Goal: Task Accomplishment & Management: Manage account settings

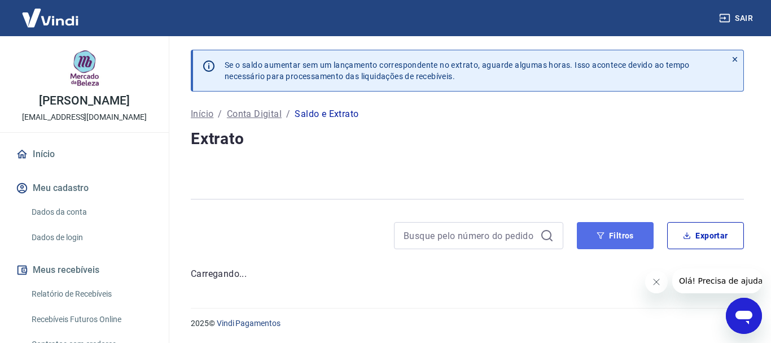
click at [601, 235] on icon "button" at bounding box center [601, 236] width 8 height 8
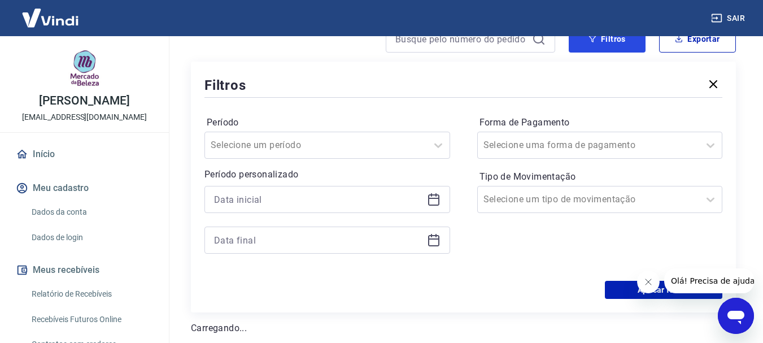
scroll to position [169, 0]
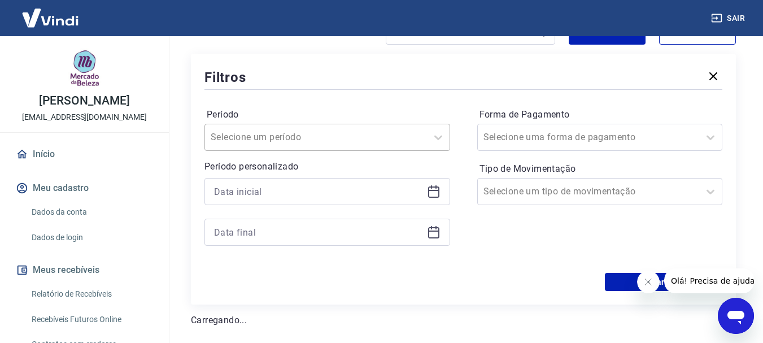
click at [357, 140] on div at bounding box center [316, 137] width 211 height 16
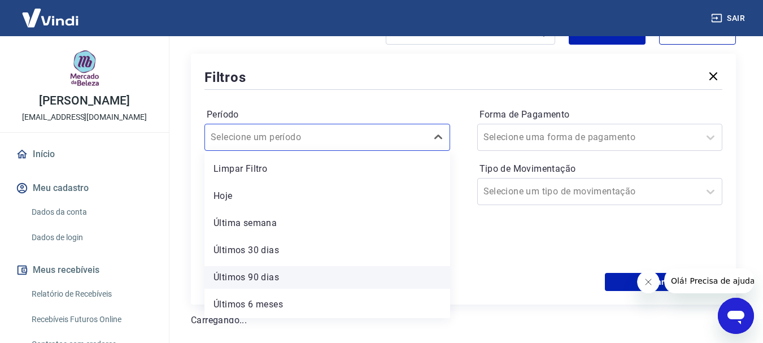
click at [272, 279] on div "Últimos 90 dias" at bounding box center [327, 277] width 246 height 23
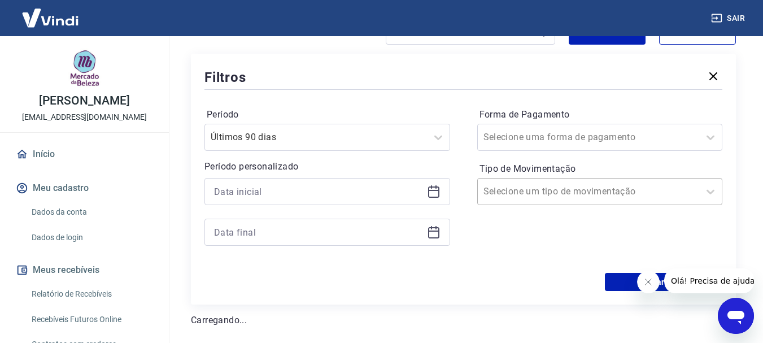
click at [516, 191] on input "Tipo de Movimentação" at bounding box center [540, 192] width 114 height 14
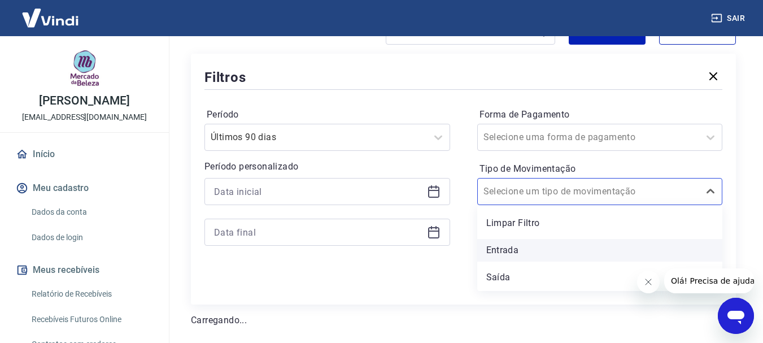
click at [509, 248] on div "Entrada" at bounding box center [600, 250] width 246 height 23
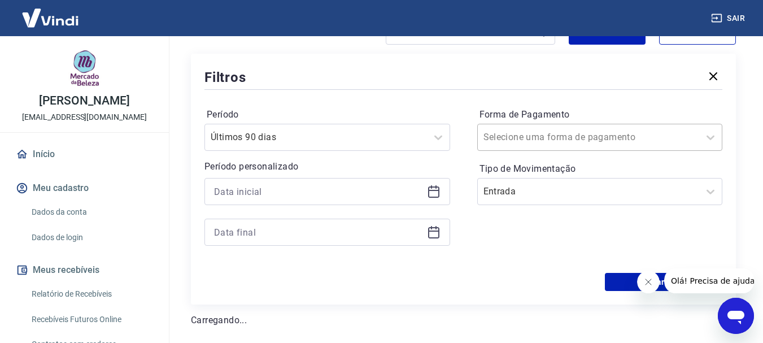
click at [538, 137] on input "Forma de Pagamento" at bounding box center [540, 137] width 114 height 14
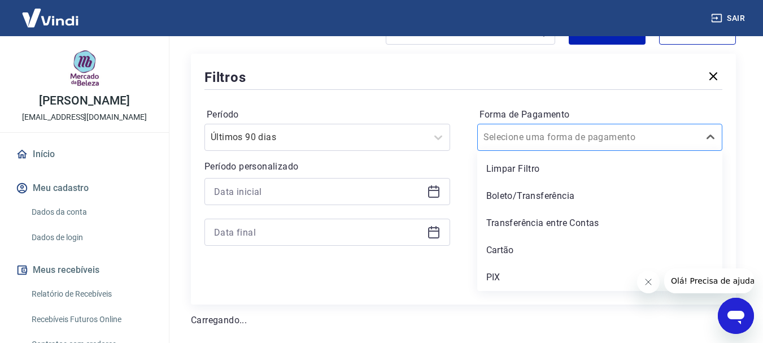
click at [505, 142] on input "Forma de Pagamento" at bounding box center [540, 137] width 114 height 14
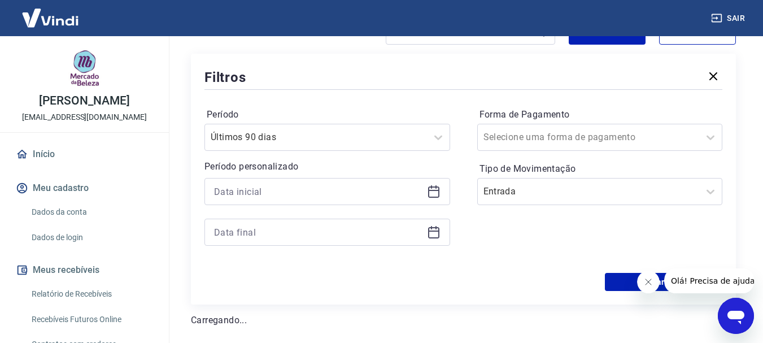
click at [464, 102] on div "Período Últimos 90 dias Período personalizado Forma de Pagamento Selecione uma …" at bounding box center [463, 182] width 518 height 181
click at [617, 283] on button "Aplicar filtros" at bounding box center [663, 282] width 117 height 18
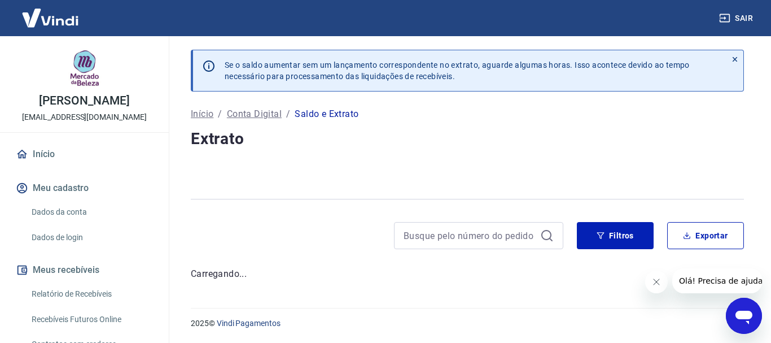
click at [654, 285] on icon "Fechar mensagem da empresa" at bounding box center [656, 281] width 9 height 9
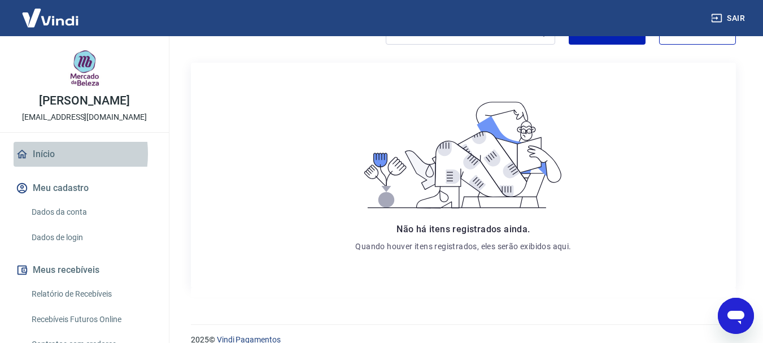
click at [37, 154] on link "Início" at bounding box center [85, 154] width 142 height 25
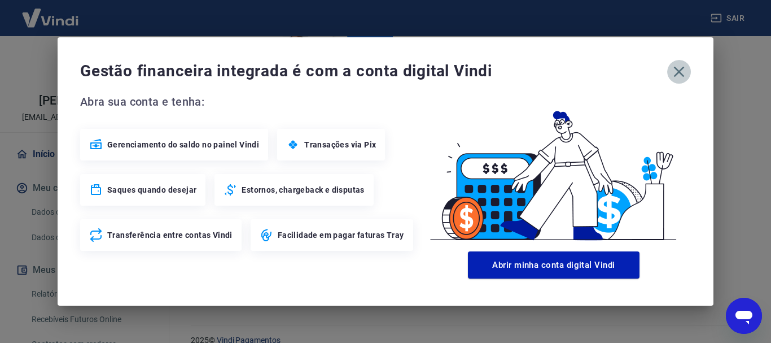
click at [684, 78] on icon "button" at bounding box center [679, 72] width 18 height 18
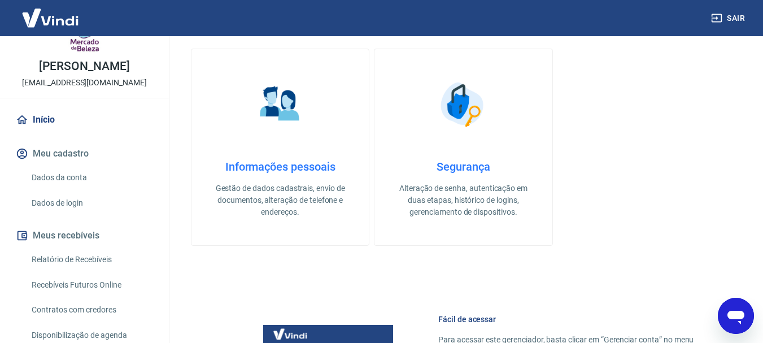
scroll to position [106, 0]
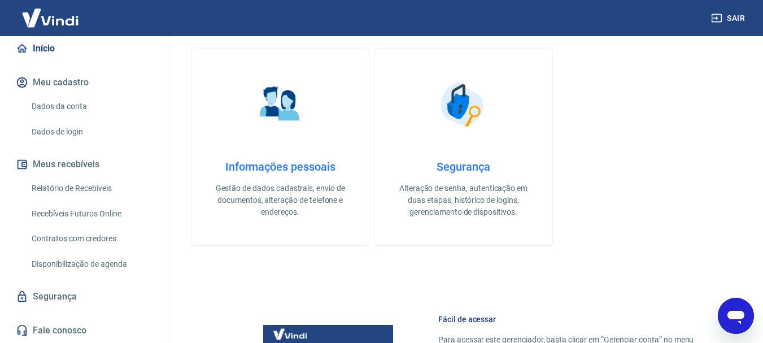
click at [105, 190] on link "Relatório de Recebíveis" at bounding box center [91, 188] width 128 height 23
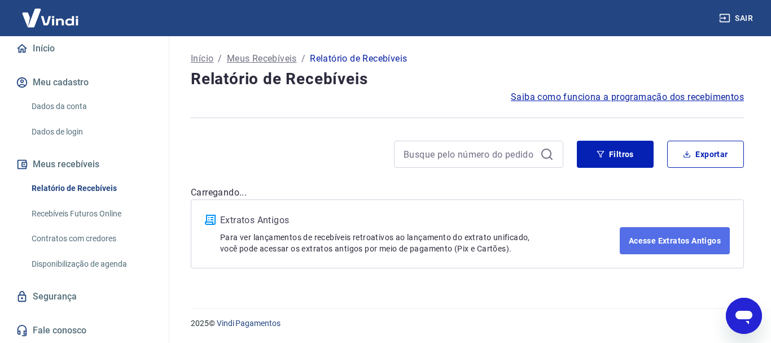
click at [665, 244] on link "Acesse Extratos Antigos" at bounding box center [675, 240] width 110 height 27
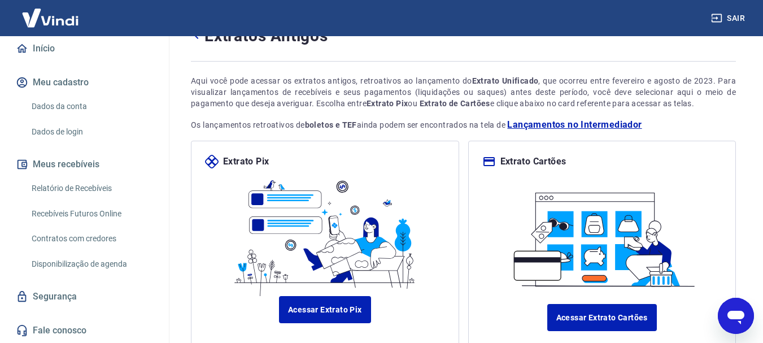
scroll to position [69, 0]
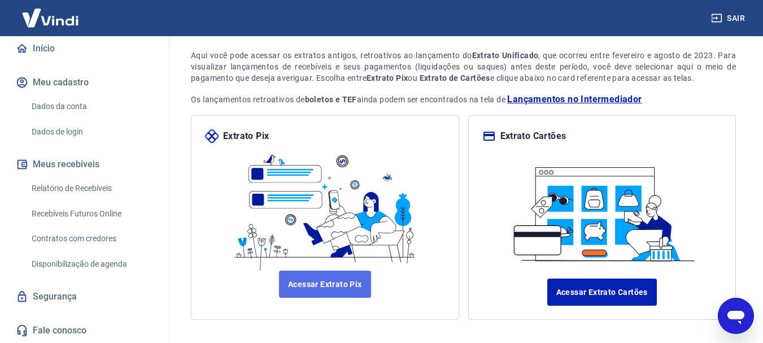
click at [342, 273] on link "Acessar Extrato Pix" at bounding box center [325, 283] width 92 height 27
click at [85, 190] on link "Relatório de Recebíveis" at bounding box center [91, 188] width 128 height 23
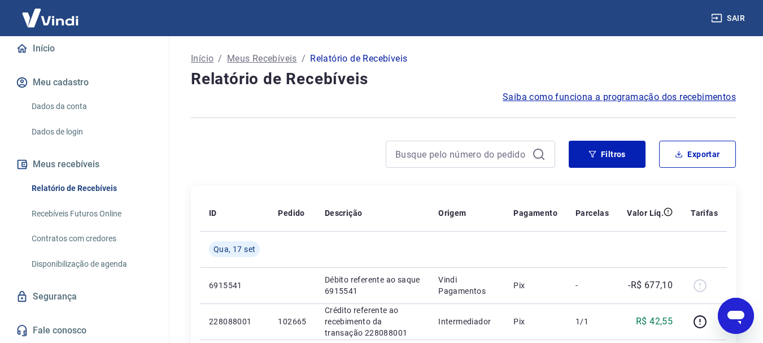
click at [471, 163] on div at bounding box center [470, 154] width 169 height 27
click at [597, 159] on button "Filtros" at bounding box center [607, 154] width 77 height 27
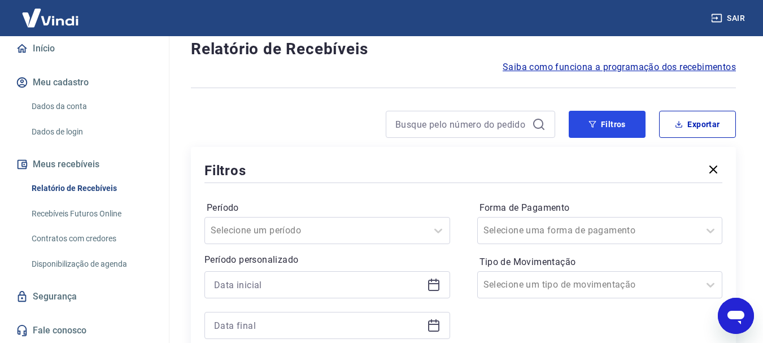
scroll to position [56, 0]
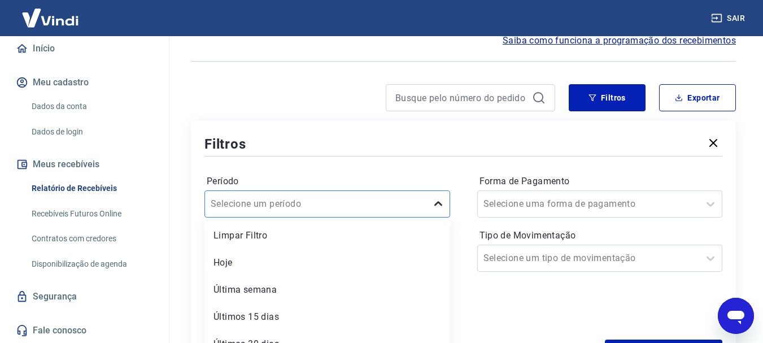
click at [444, 203] on div "option Limpar Filtro focused, 1 of 7. 7 results available. Use Up and Down to c…" at bounding box center [327, 203] width 246 height 27
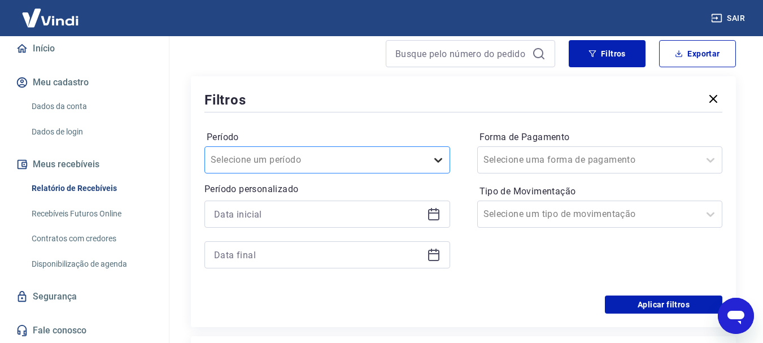
click at [439, 163] on icon at bounding box center [438, 160] width 14 height 14
click at [325, 211] on input at bounding box center [318, 214] width 208 height 17
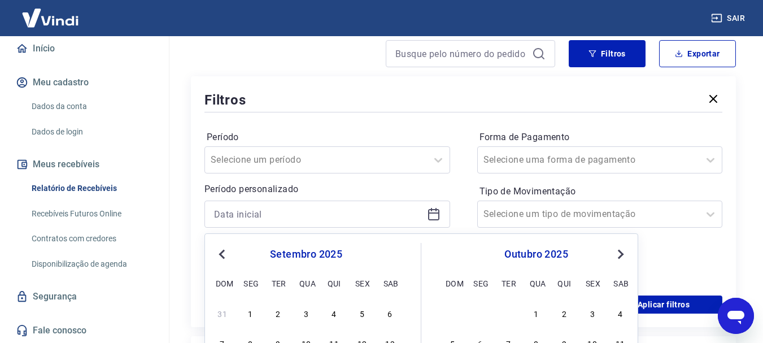
click at [223, 255] on span "Previous Month" at bounding box center [223, 253] width 0 height 13
click at [273, 316] on div "1" at bounding box center [279, 313] width 14 height 14
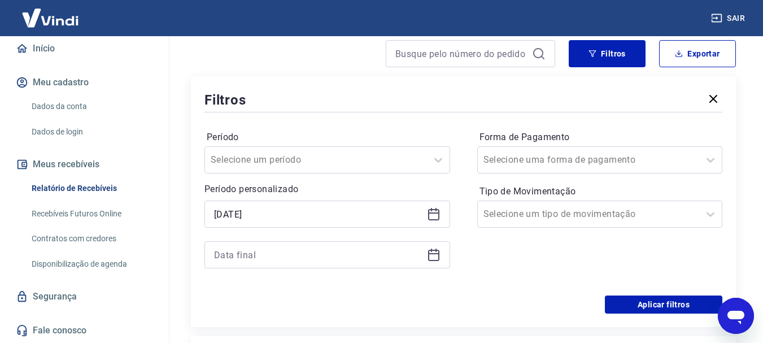
type input "01/07/2025"
click at [434, 256] on icon at bounding box center [434, 255] width 14 height 14
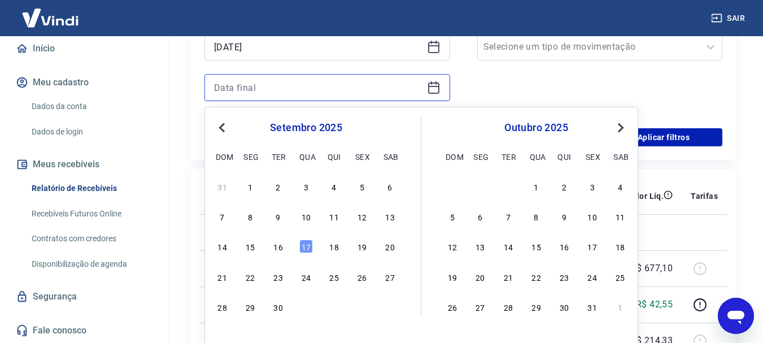
scroll to position [270, 0]
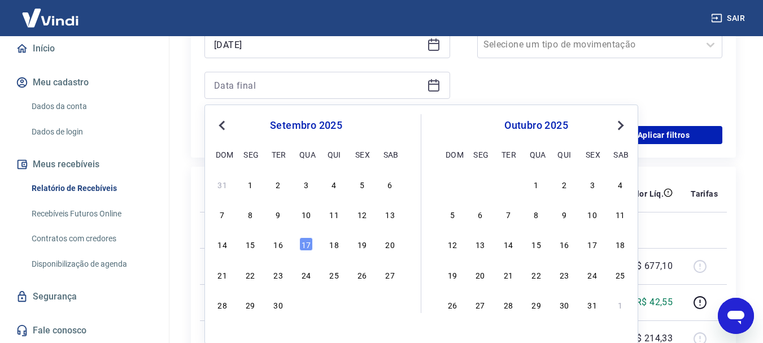
click at [223, 126] on span "Previous Month" at bounding box center [223, 125] width 0 height 13
click at [383, 304] on div "30" at bounding box center [390, 305] width 14 height 14
type input "30/08/2025"
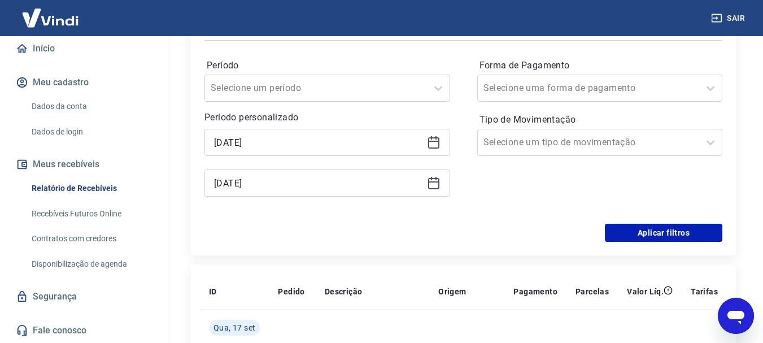
scroll to position [157, 0]
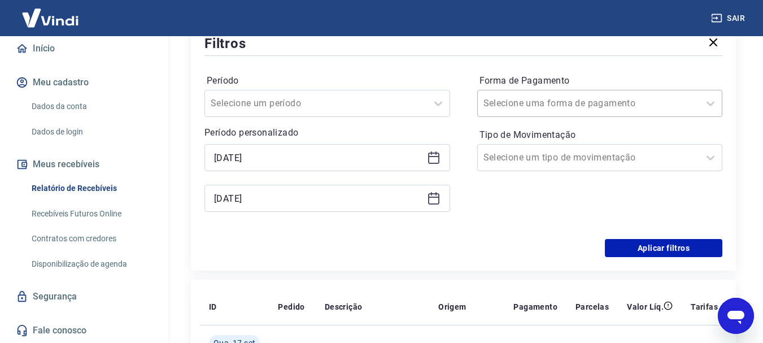
click at [568, 107] on input "Forma de Pagamento" at bounding box center [540, 104] width 114 height 14
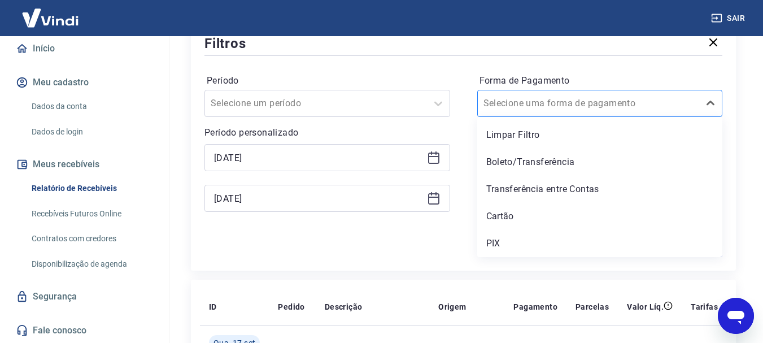
click at [552, 115] on div "Selecione uma forma de pagamento" at bounding box center [600, 103] width 246 height 27
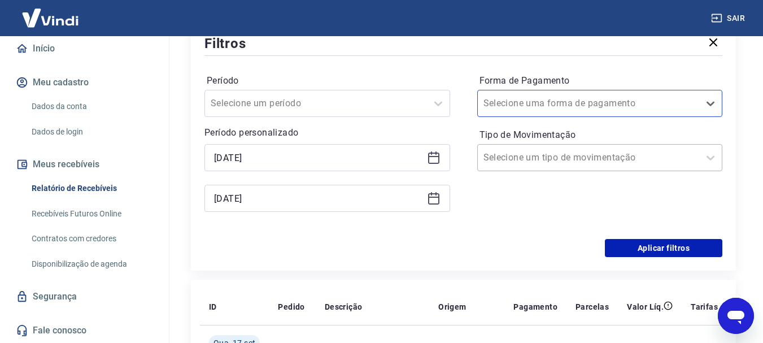
click at [544, 169] on div "Selecione um tipo de movimentação" at bounding box center [600, 157] width 246 height 27
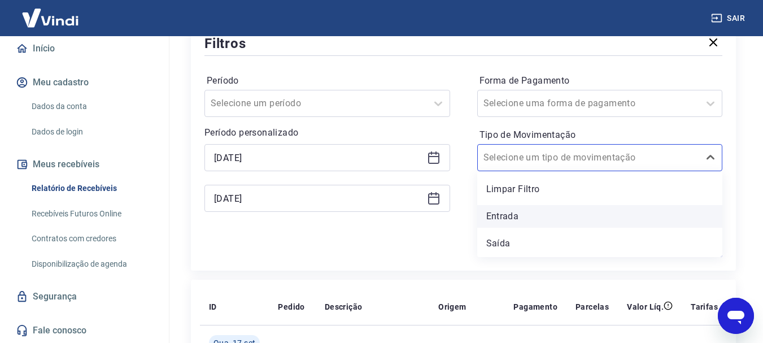
click at [516, 211] on div "Entrada" at bounding box center [600, 216] width 246 height 23
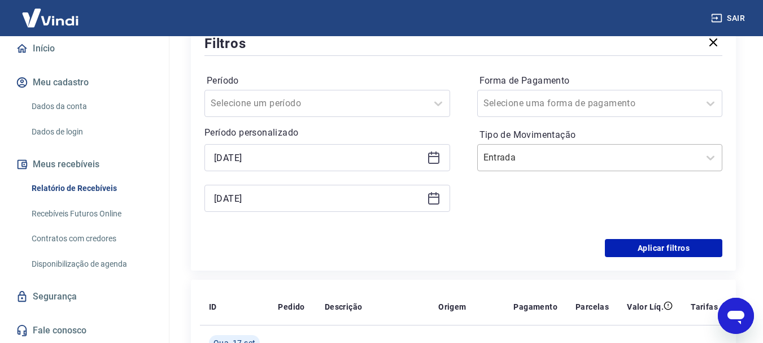
click at [545, 155] on input "Tipo de Movimentação" at bounding box center [540, 158] width 114 height 14
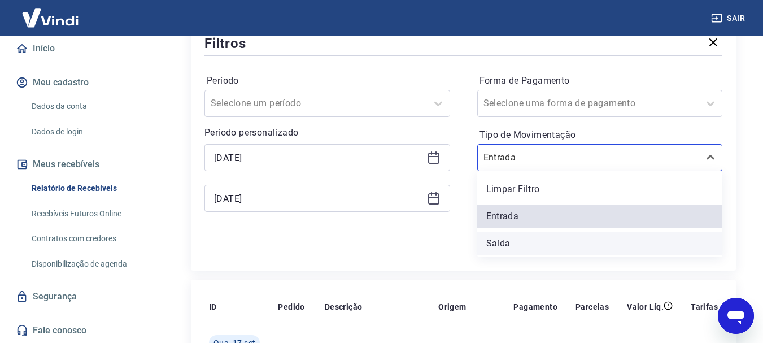
click at [501, 240] on div "Saída" at bounding box center [600, 243] width 246 height 23
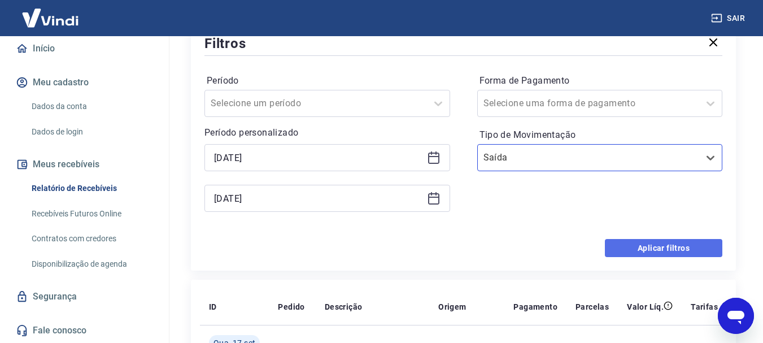
click at [669, 247] on button "Aplicar filtros" at bounding box center [663, 248] width 117 height 18
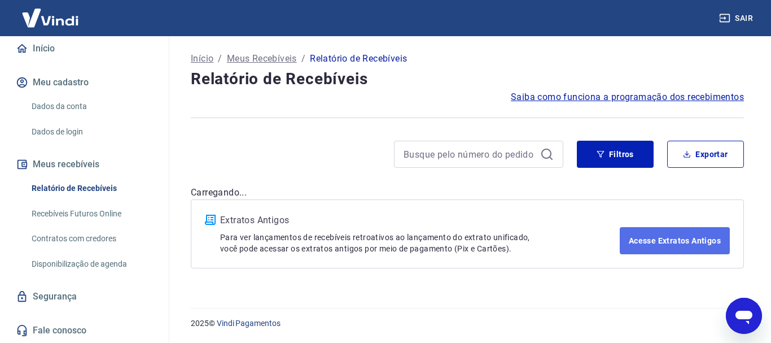
click at [658, 240] on link "Acesse Extratos Antigos" at bounding box center [675, 240] width 110 height 27
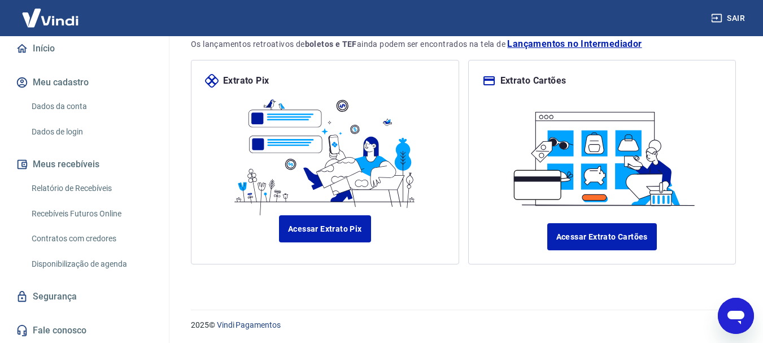
scroll to position [126, 0]
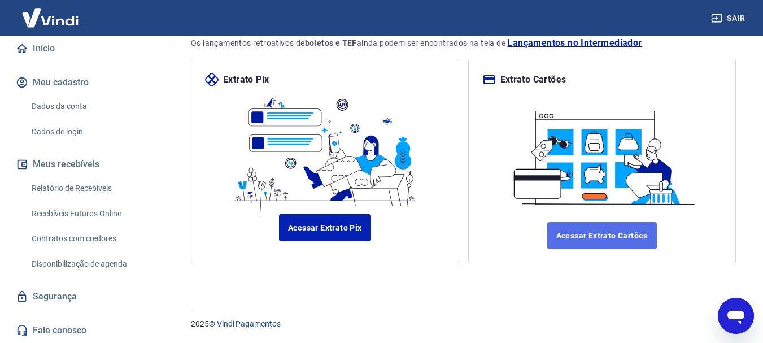
click at [577, 235] on link "Acessar Extrato Cartões" at bounding box center [602, 235] width 110 height 27
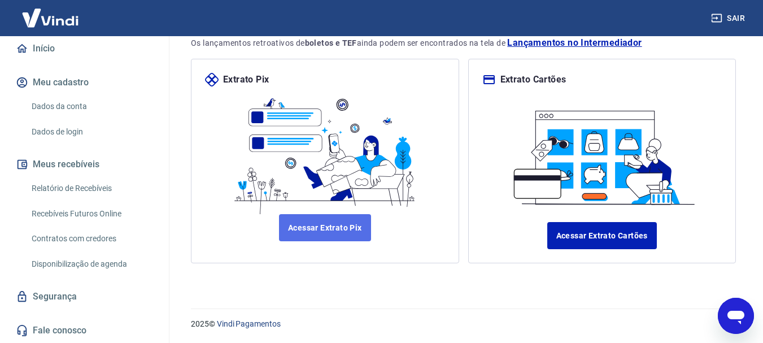
click at [332, 225] on link "Acessar Extrato Pix" at bounding box center [325, 227] width 92 height 27
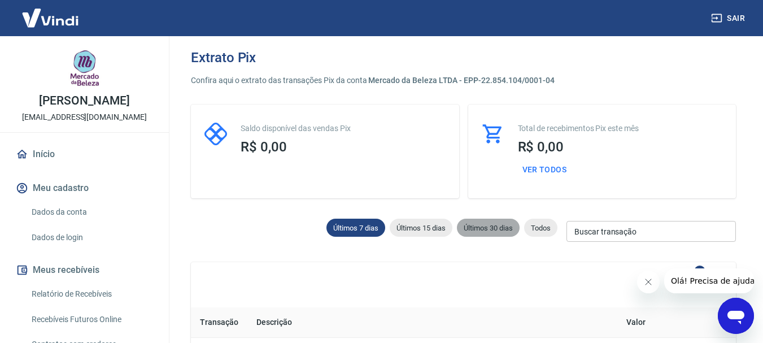
click at [491, 233] on div "Últimos 30 dias" at bounding box center [488, 228] width 63 height 18
type input "[DATE]"
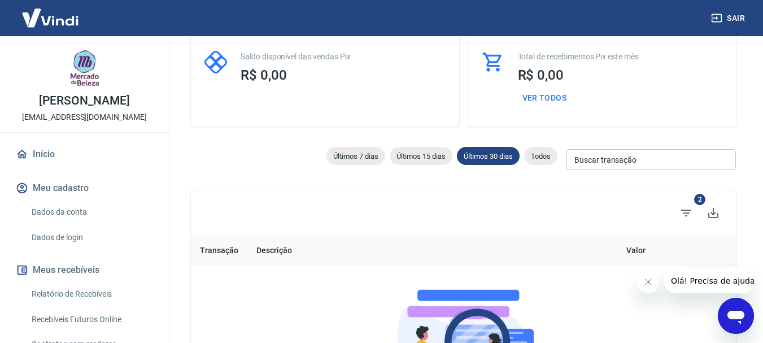
scroll to position [56, 0]
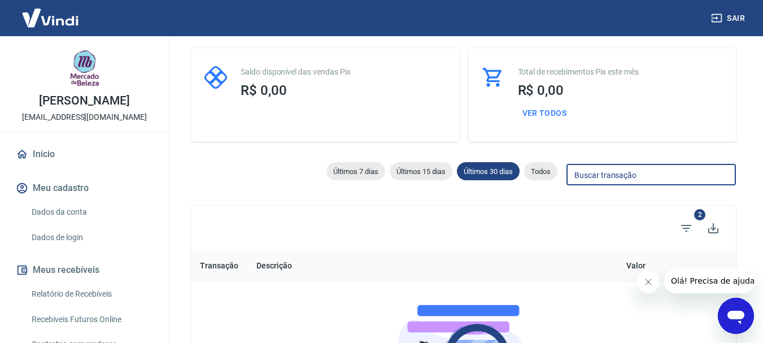
click at [608, 177] on input "Buscar transação" at bounding box center [650, 174] width 169 height 21
click at [553, 173] on span "Todos" at bounding box center [540, 171] width 33 height 8
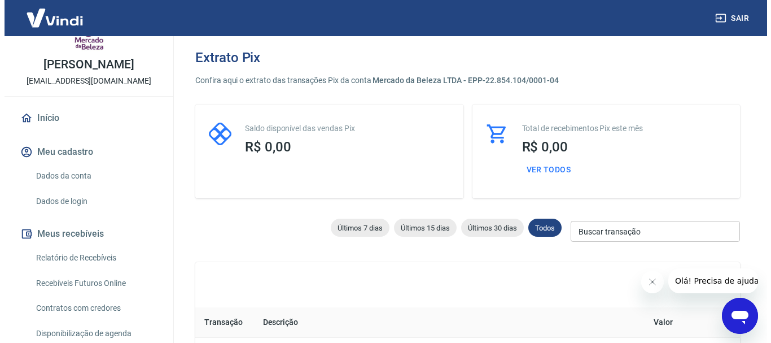
scroll to position [56, 0]
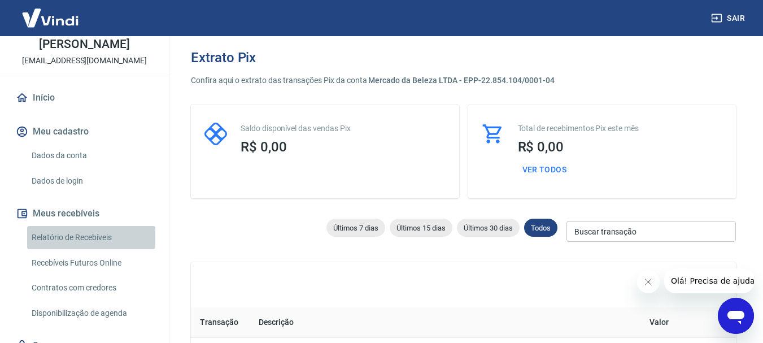
click at [92, 236] on link "Relatório de Recebíveis" at bounding box center [91, 237] width 128 height 23
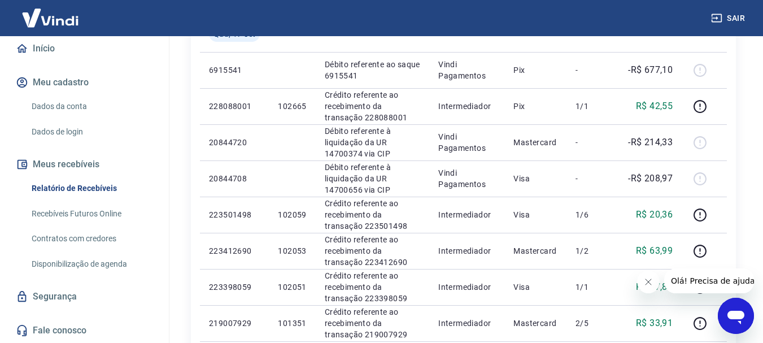
scroll to position [113, 0]
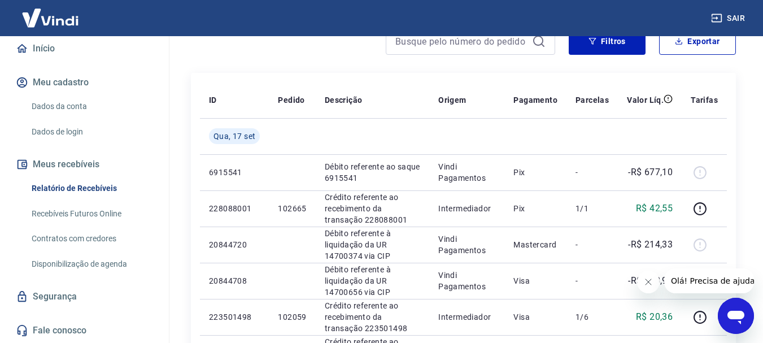
click at [80, 186] on link "Relatório de Recebíveis" at bounding box center [91, 188] width 128 height 23
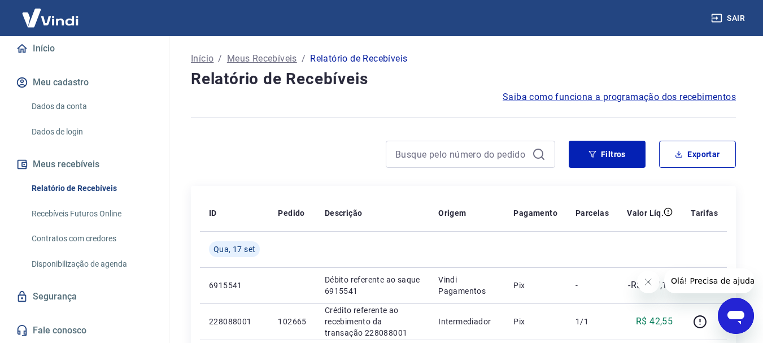
click at [198, 56] on p "Início" at bounding box center [202, 59] width 23 height 14
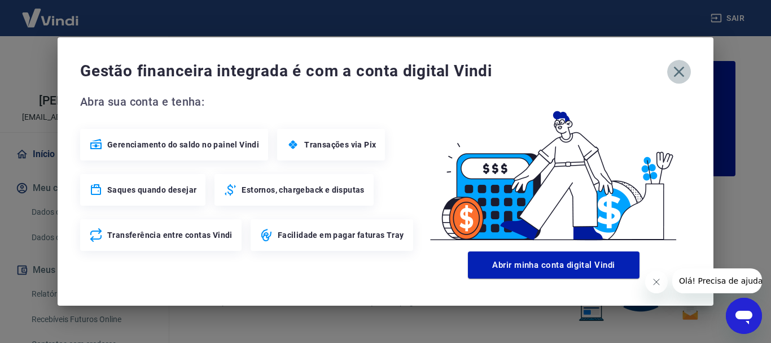
click at [680, 72] on icon "button" at bounding box center [679, 72] width 18 height 18
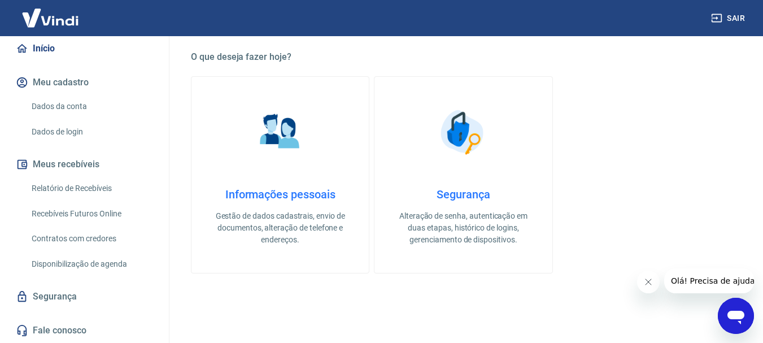
scroll to position [282, 0]
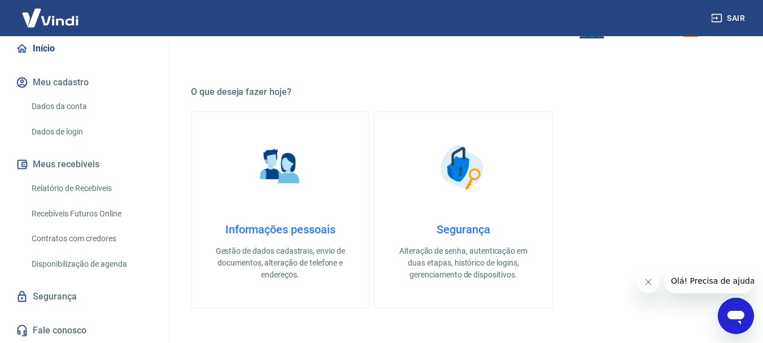
click at [291, 229] on h4 "Informações pessoais" at bounding box center [279, 229] width 141 height 14
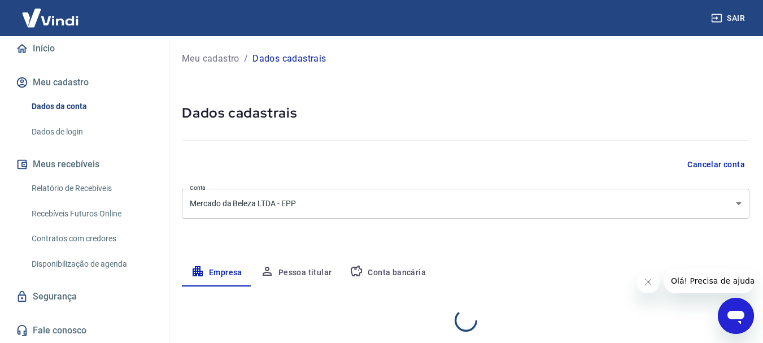
select select "SC"
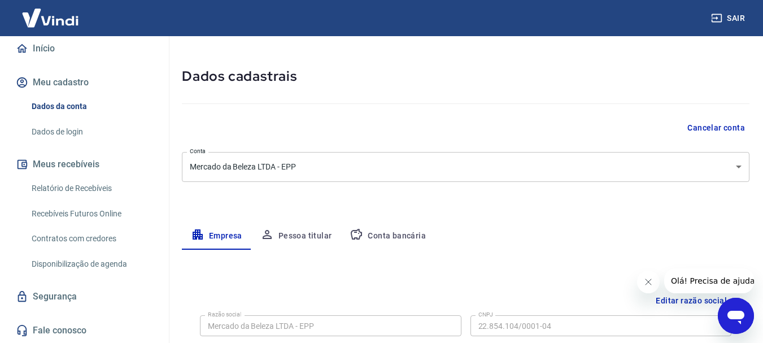
scroll to position [56, 0]
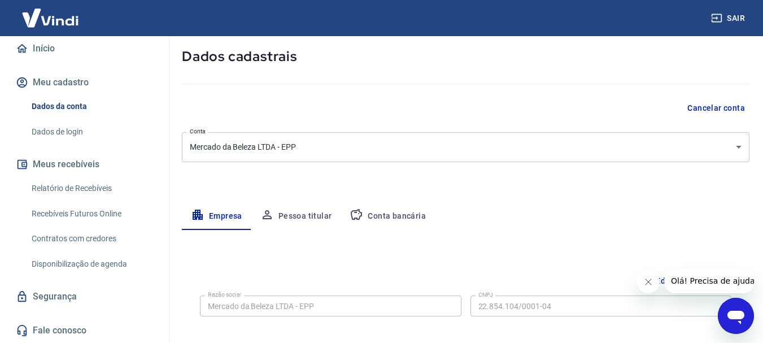
click at [382, 211] on button "Conta bancária" at bounding box center [387, 216] width 94 height 27
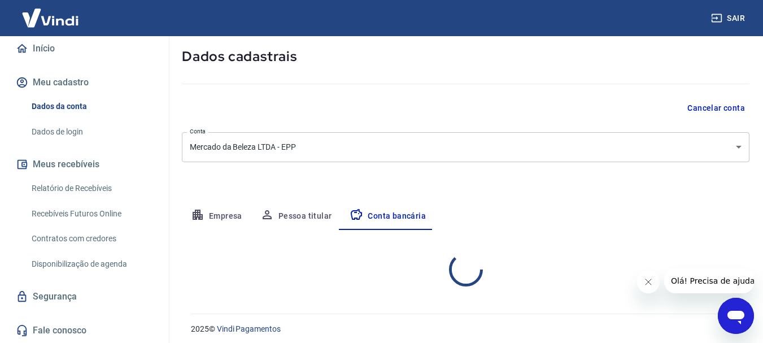
select select "1"
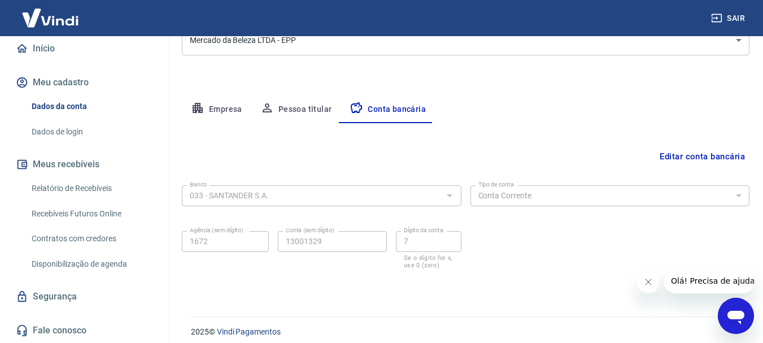
scroll to position [172, 0]
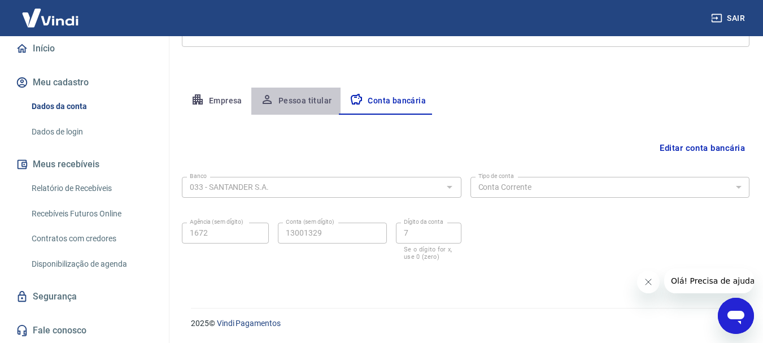
click at [299, 99] on button "Pessoa titular" at bounding box center [296, 101] width 90 height 27
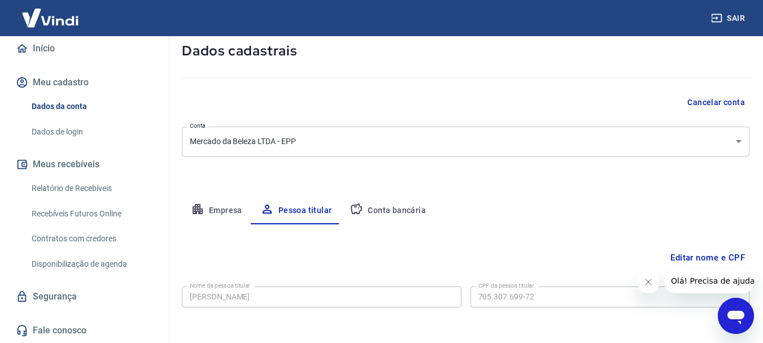
scroll to position [109, 0]
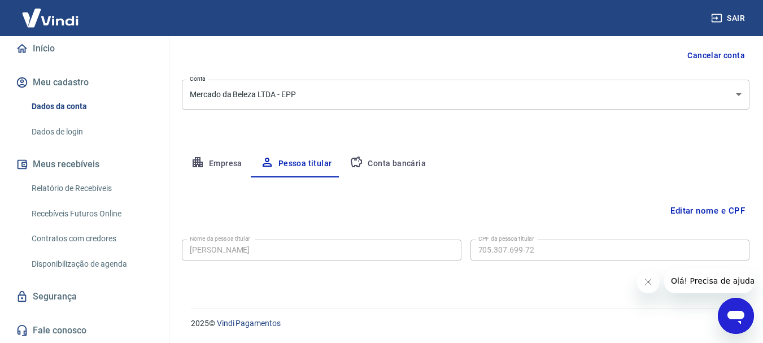
click at [212, 164] on button "Empresa" at bounding box center [216, 163] width 69 height 27
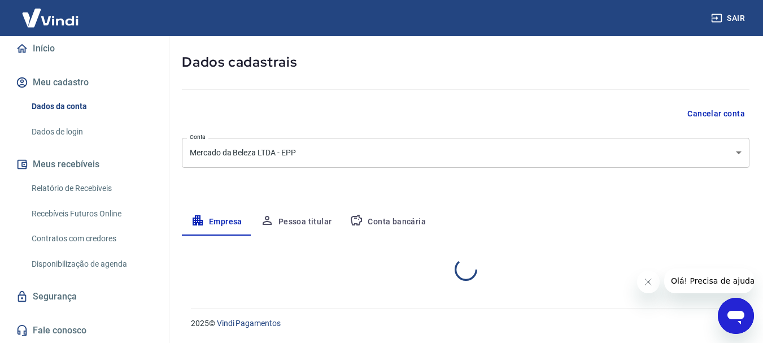
select select "SC"
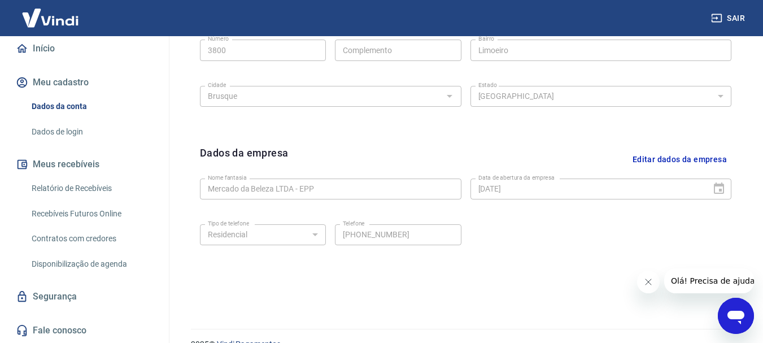
scroll to position [471, 0]
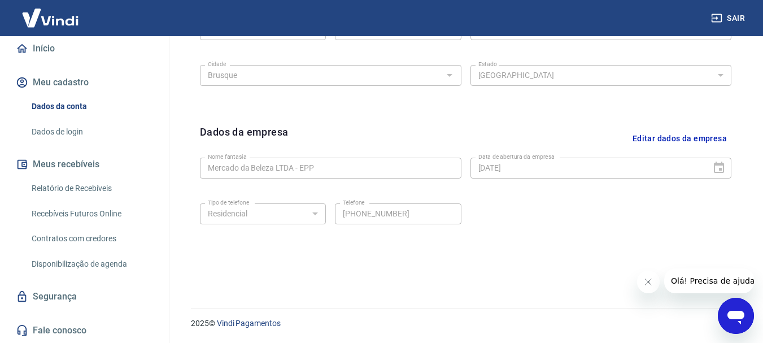
click at [722, 167] on div "01/01/1980 Data de abertura da empresa" at bounding box center [600, 168] width 261 height 21
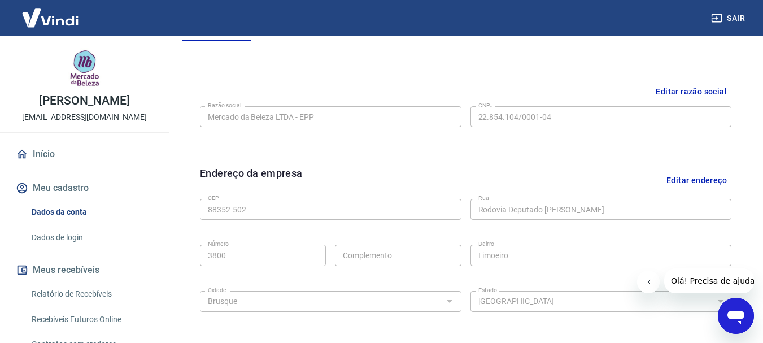
scroll to position [56, 0]
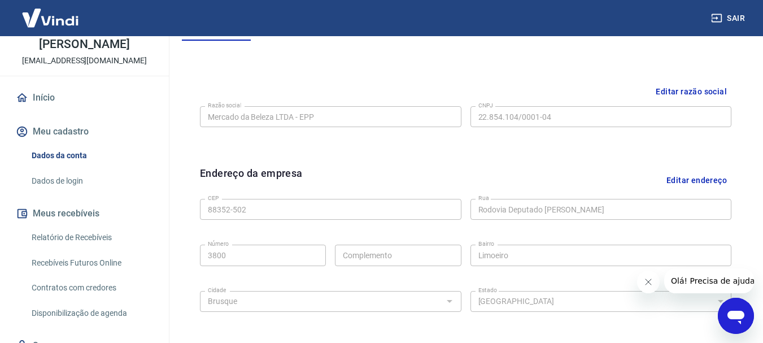
click at [81, 214] on button "Meus recebíveis" at bounding box center [85, 213] width 142 height 25
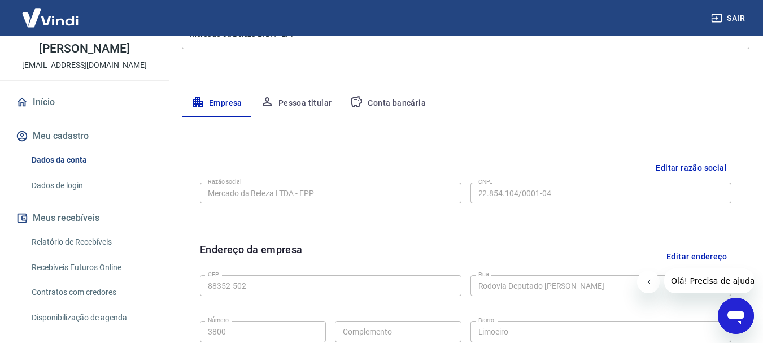
scroll to position [0, 0]
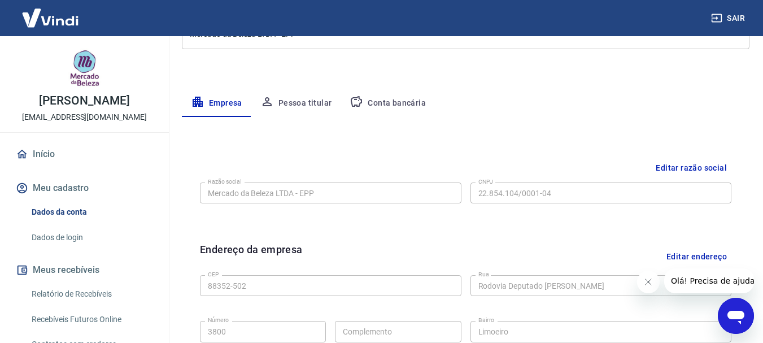
click at [49, 154] on link "Início" at bounding box center [85, 154] width 142 height 25
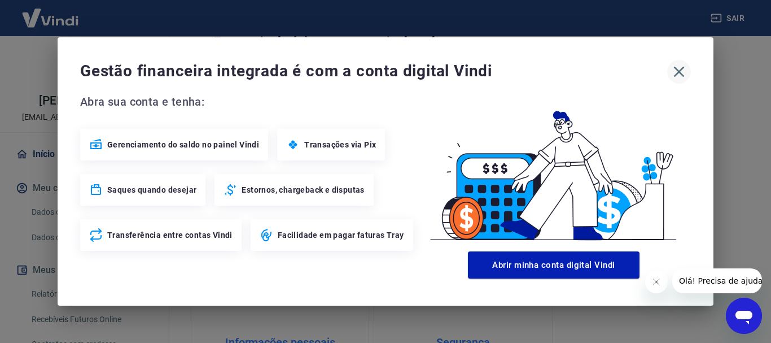
click at [674, 67] on icon "button" at bounding box center [679, 72] width 18 height 18
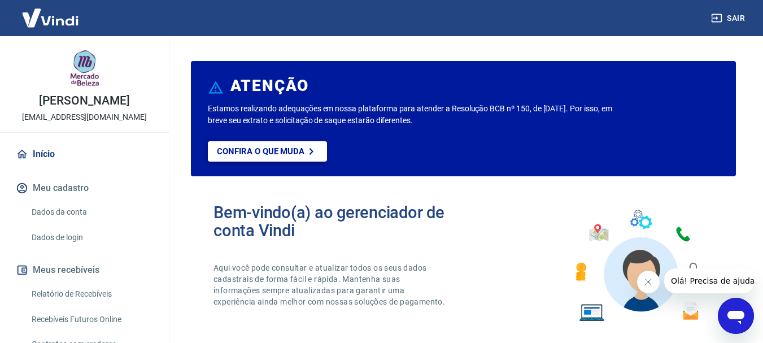
click at [286, 155] on p "Confira o que muda" at bounding box center [261, 151] width 88 height 10
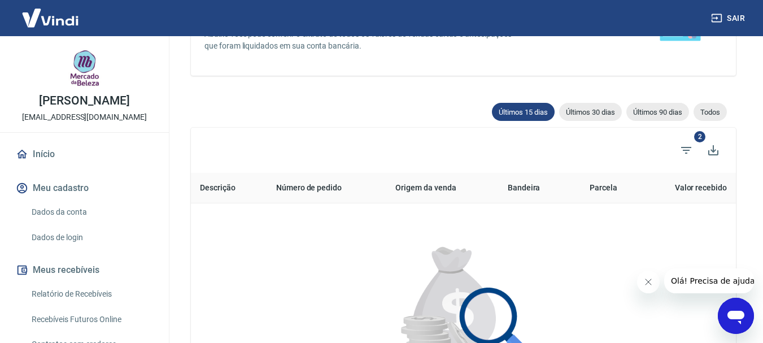
scroll to position [169, 0]
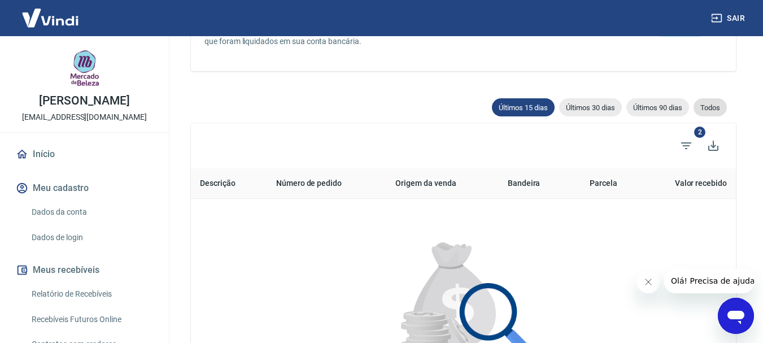
click at [708, 107] on span "Todos" at bounding box center [709, 107] width 33 height 8
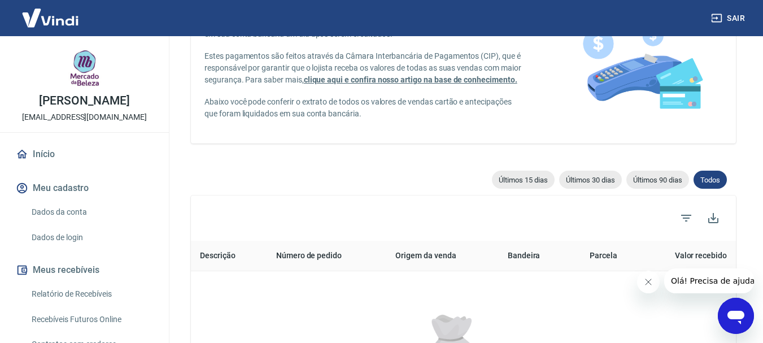
scroll to position [169, 0]
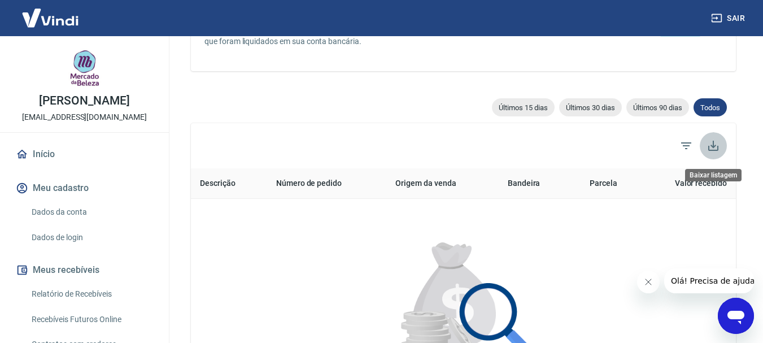
click at [711, 142] on icon "Baixar listagem" at bounding box center [713, 146] width 14 height 14
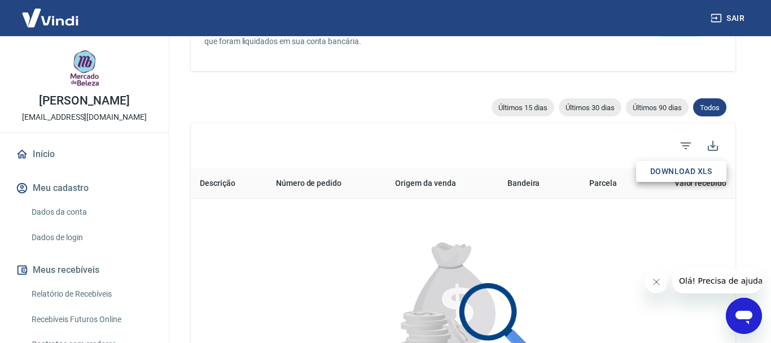
click at [680, 169] on button "Download XLS" at bounding box center [681, 171] width 90 height 21
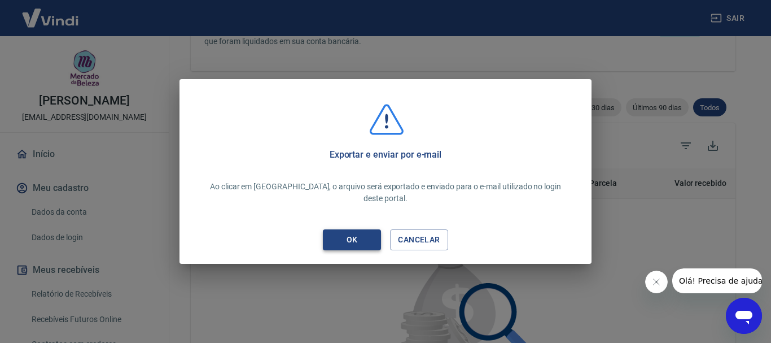
click at [327, 229] on button "OK" at bounding box center [352, 239] width 58 height 21
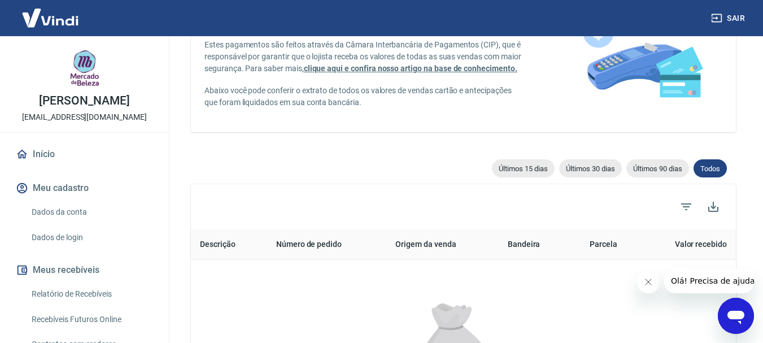
scroll to position [113, 0]
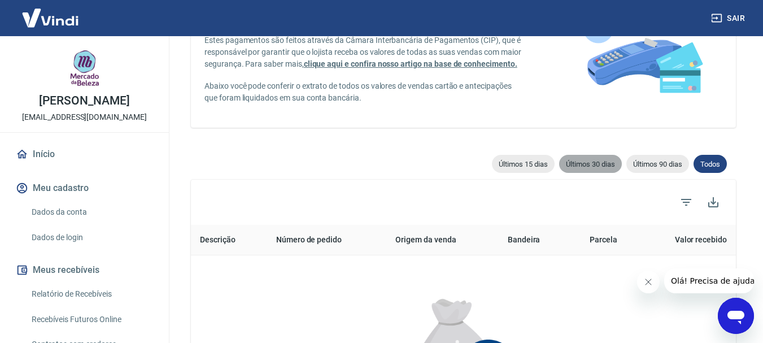
click at [583, 168] on span "Últimos 30 dias" at bounding box center [590, 164] width 63 height 8
type input "18/08/2025"
type input "17/09/2025"
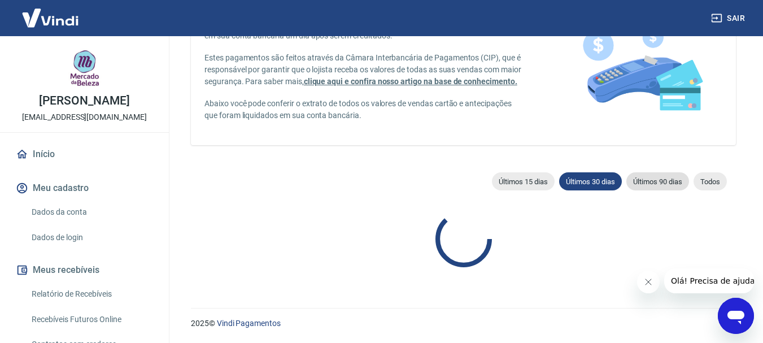
scroll to position [113, 0]
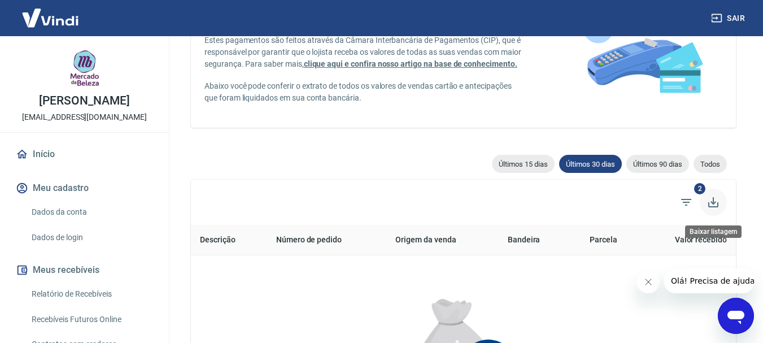
click at [709, 200] on icon "Baixar listagem" at bounding box center [713, 202] width 14 height 14
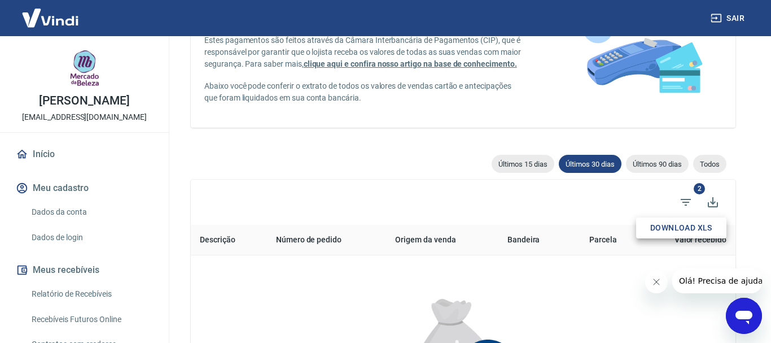
click at [682, 225] on button "Download XLS" at bounding box center [681, 227] width 90 height 21
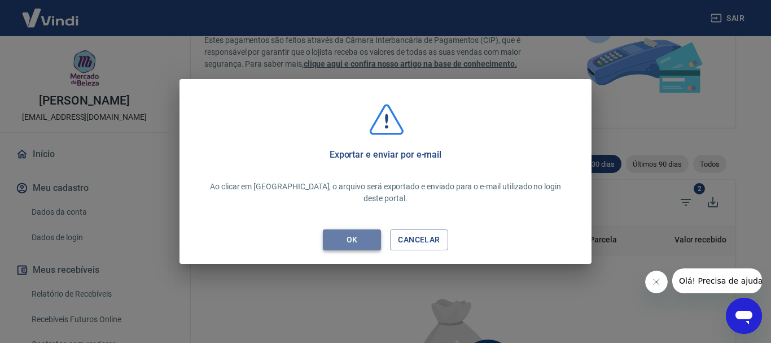
click at [350, 233] on div "OK" at bounding box center [352, 240] width 38 height 14
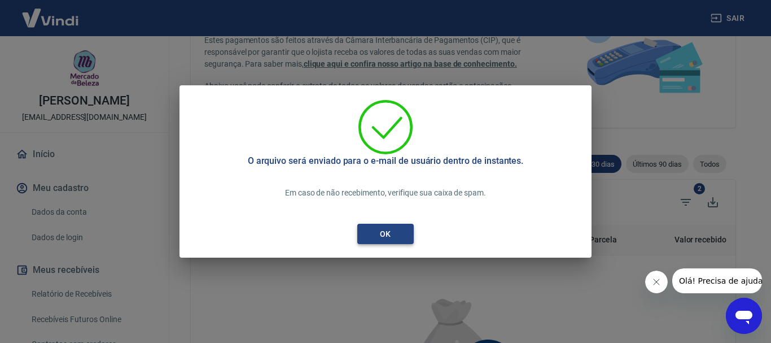
click at [369, 229] on div "OK" at bounding box center [385, 234] width 38 height 14
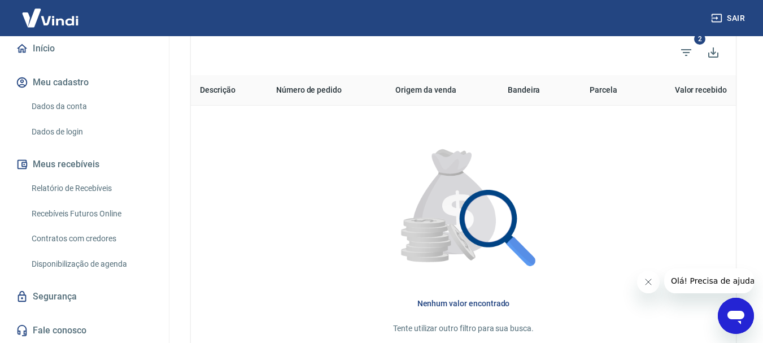
scroll to position [282, 0]
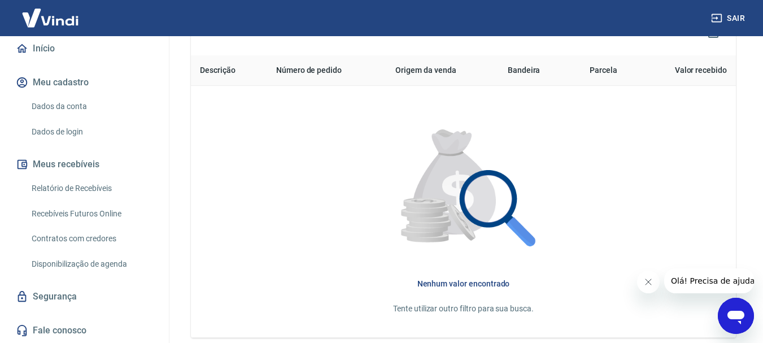
click at [90, 184] on link "Relatório de Recebíveis" at bounding box center [91, 188] width 128 height 23
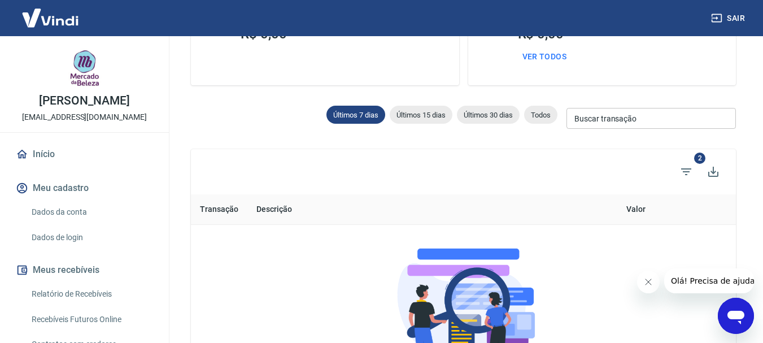
scroll to position [56, 0]
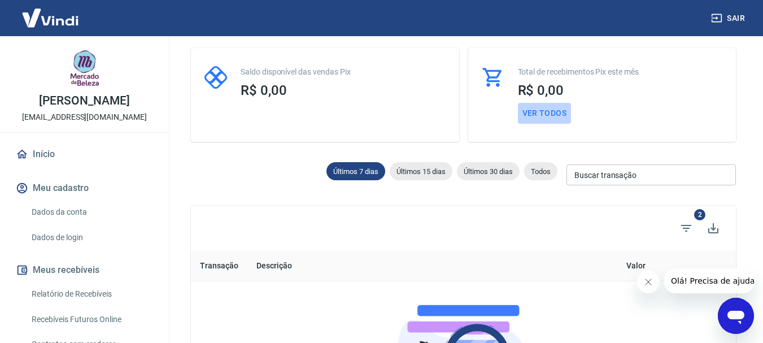
click at [539, 111] on button "Ver todos" at bounding box center [545, 113] width 54 height 21
select select "receivable"
type input "[DATE]"
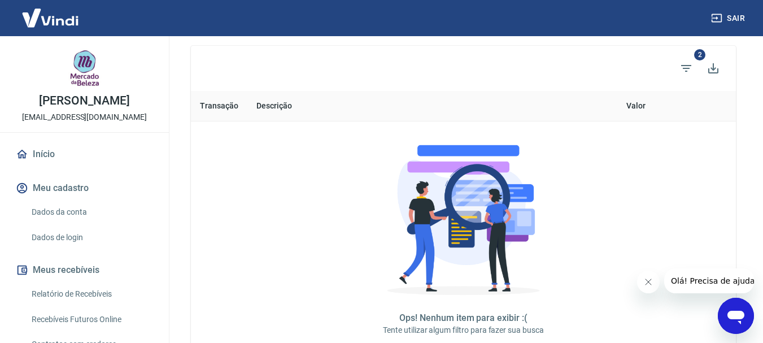
scroll to position [216, 0]
click at [57, 21] on img at bounding box center [50, 18] width 73 height 34
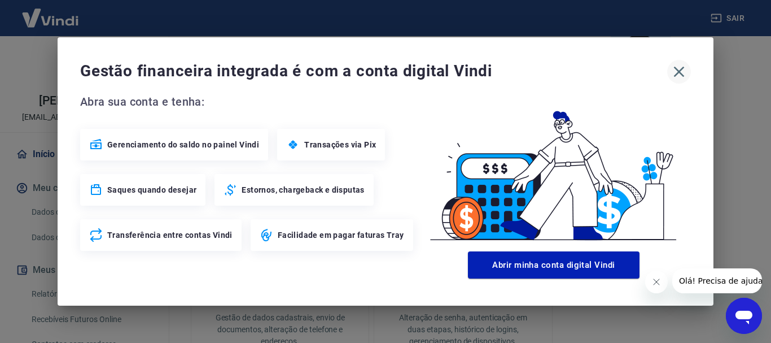
click at [678, 75] on icon "button" at bounding box center [679, 72] width 18 height 18
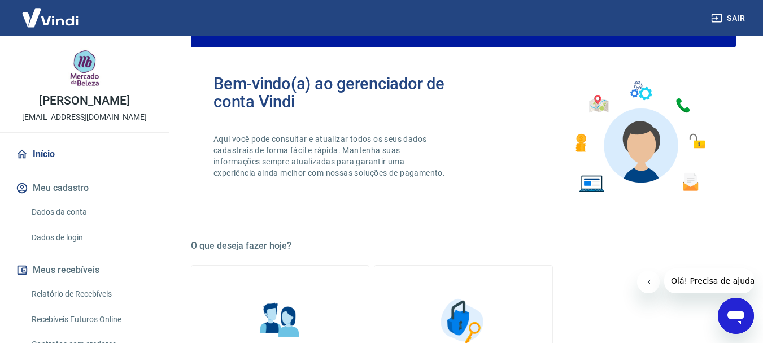
scroll to position [103, 0]
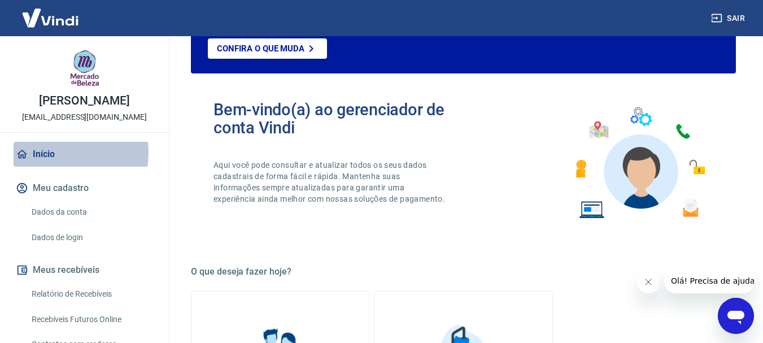
click at [37, 152] on link "Início" at bounding box center [85, 154] width 142 height 25
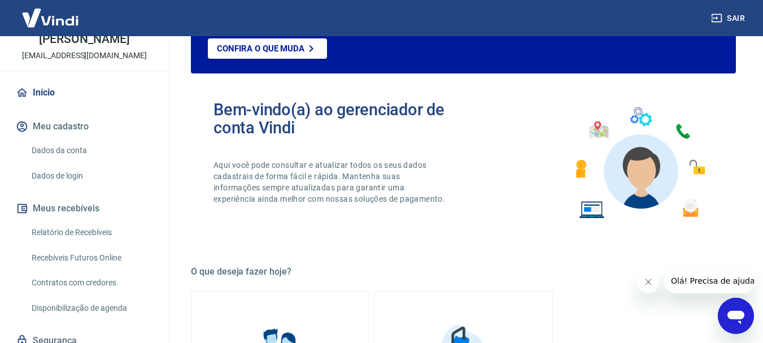
scroll to position [106, 0]
